Goal: Task Accomplishment & Management: Manage account settings

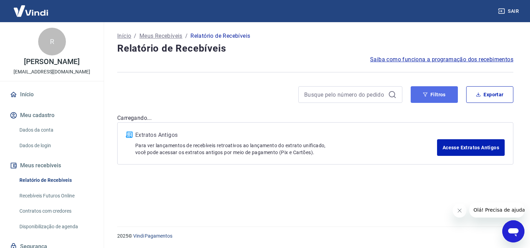
click at [440, 99] on button "Filtros" at bounding box center [433, 94] width 47 height 17
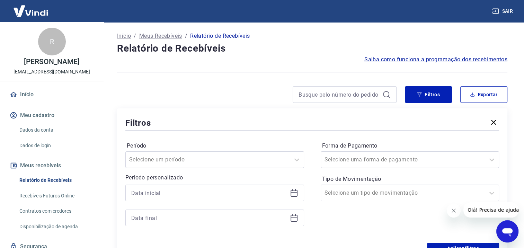
click at [294, 197] on icon at bounding box center [294, 193] width 7 height 7
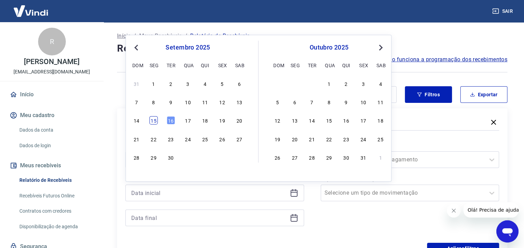
click at [150, 119] on div "15" at bounding box center [154, 120] width 8 height 8
type input "[DATE]"
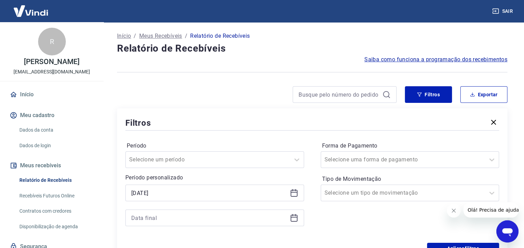
click at [295, 218] on icon at bounding box center [294, 218] width 8 height 8
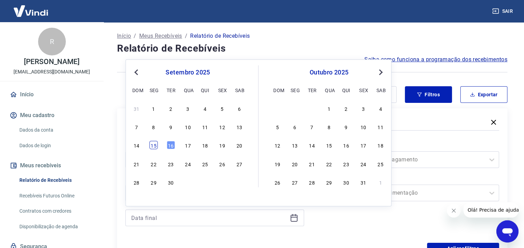
click at [157, 145] on div "15" at bounding box center [154, 145] width 8 height 8
type input "[DATE]"
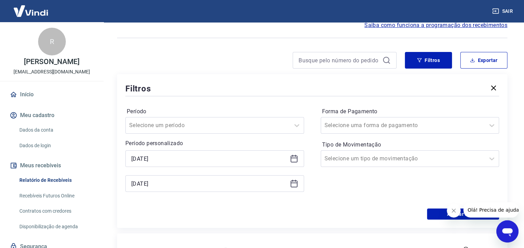
scroll to position [35, 0]
click at [435, 212] on button "Aplicar filtros" at bounding box center [463, 213] width 72 height 11
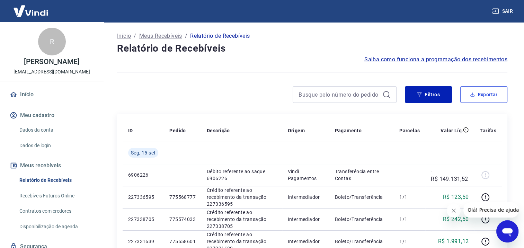
click at [485, 100] on button "Exportar" at bounding box center [484, 94] width 47 height 17
type input "[DATE]"
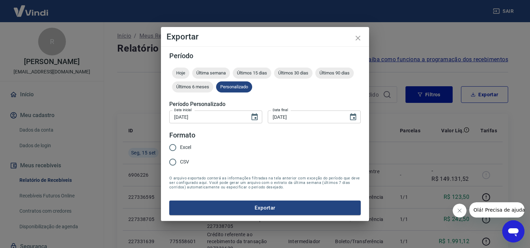
click at [187, 147] on span "Excel" at bounding box center [185, 147] width 11 height 7
click at [180, 147] on input "Excel" at bounding box center [172, 147] width 15 height 15
radio input "true"
click at [219, 205] on button "Exportar" at bounding box center [264, 208] width 191 height 15
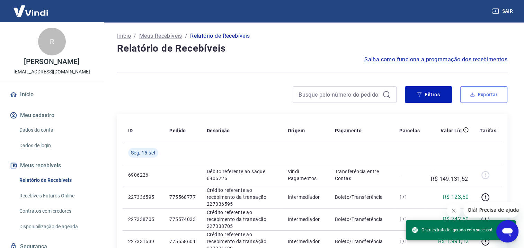
click at [477, 95] on button "Exportar" at bounding box center [484, 94] width 47 height 17
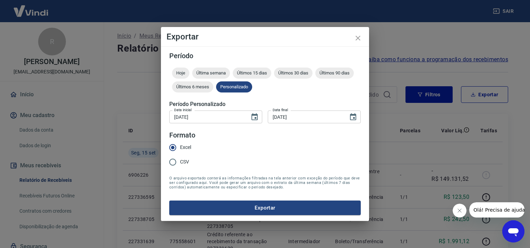
click at [175, 161] on input "CSV" at bounding box center [172, 162] width 15 height 15
radio input "true"
click at [218, 208] on button "Exportar" at bounding box center [264, 208] width 191 height 15
